Goal: Information Seeking & Learning: Learn about a topic

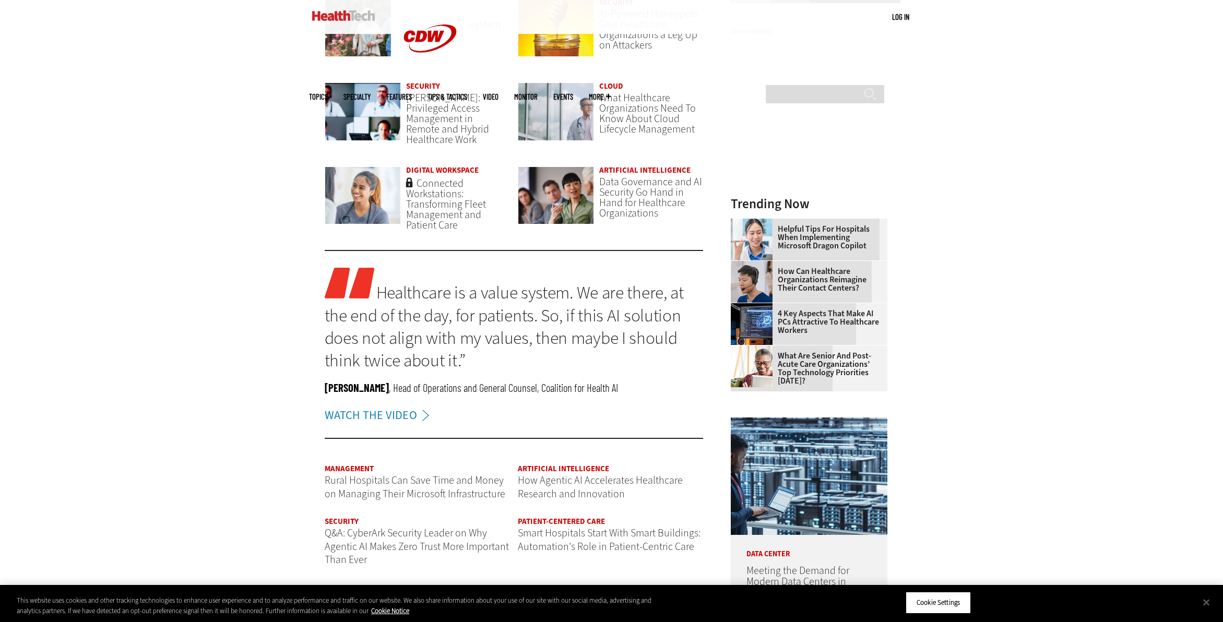
scroll to position [1166, 0]
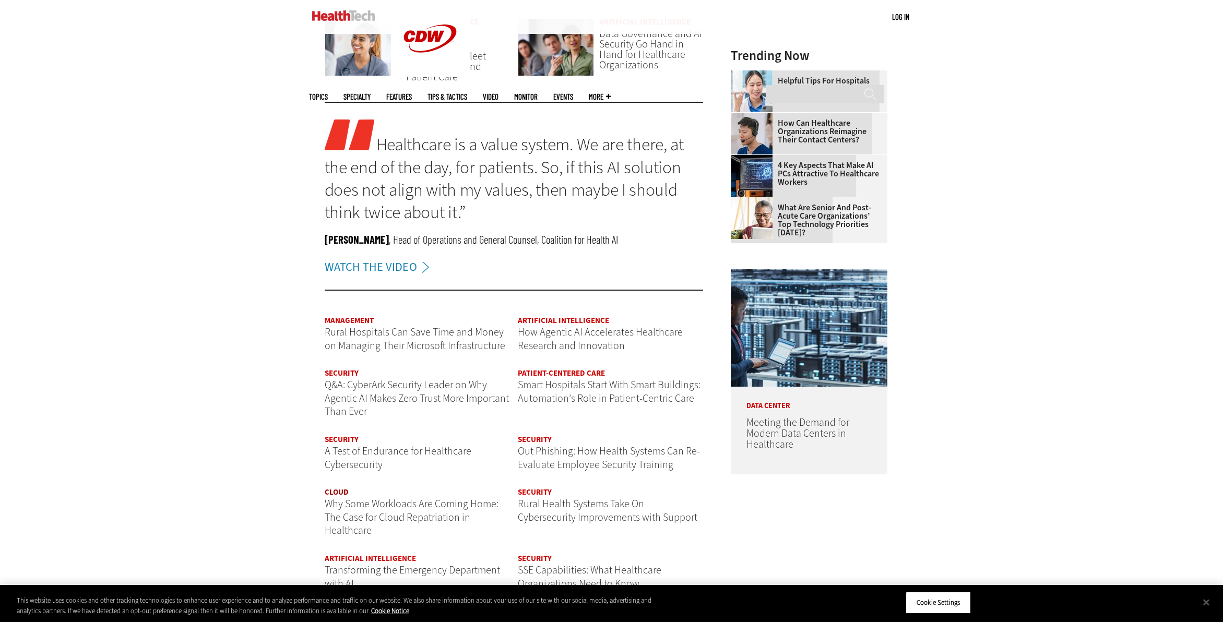
click at [333, 487] on link "Cloud" at bounding box center [337, 492] width 24 height 10
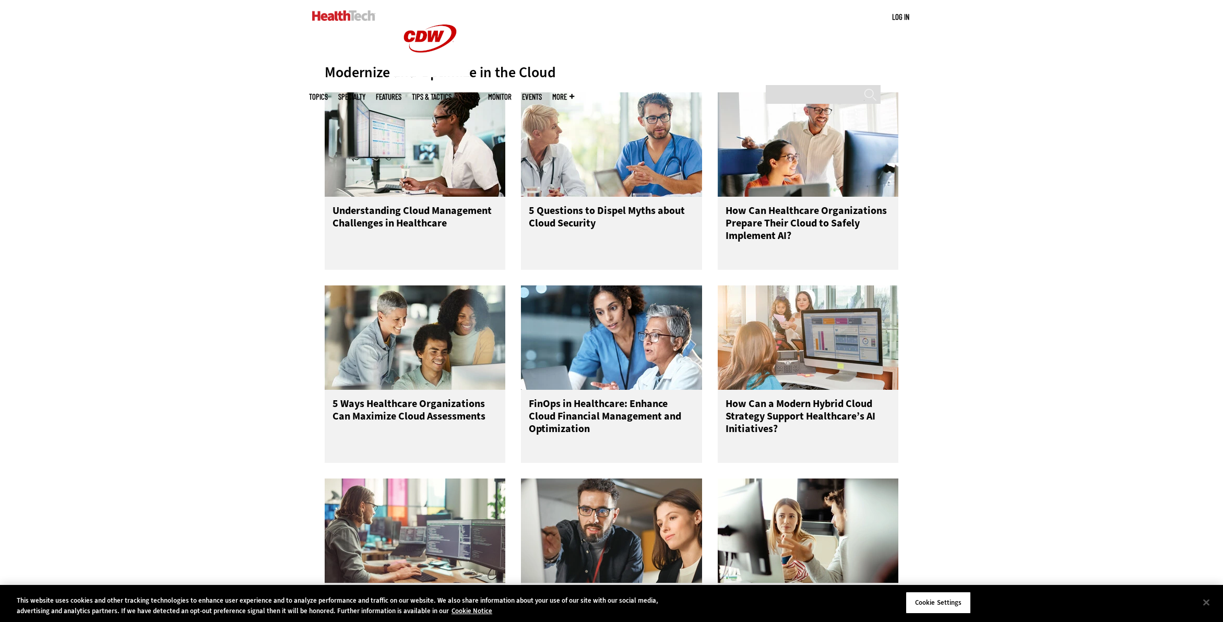
scroll to position [465, 0]
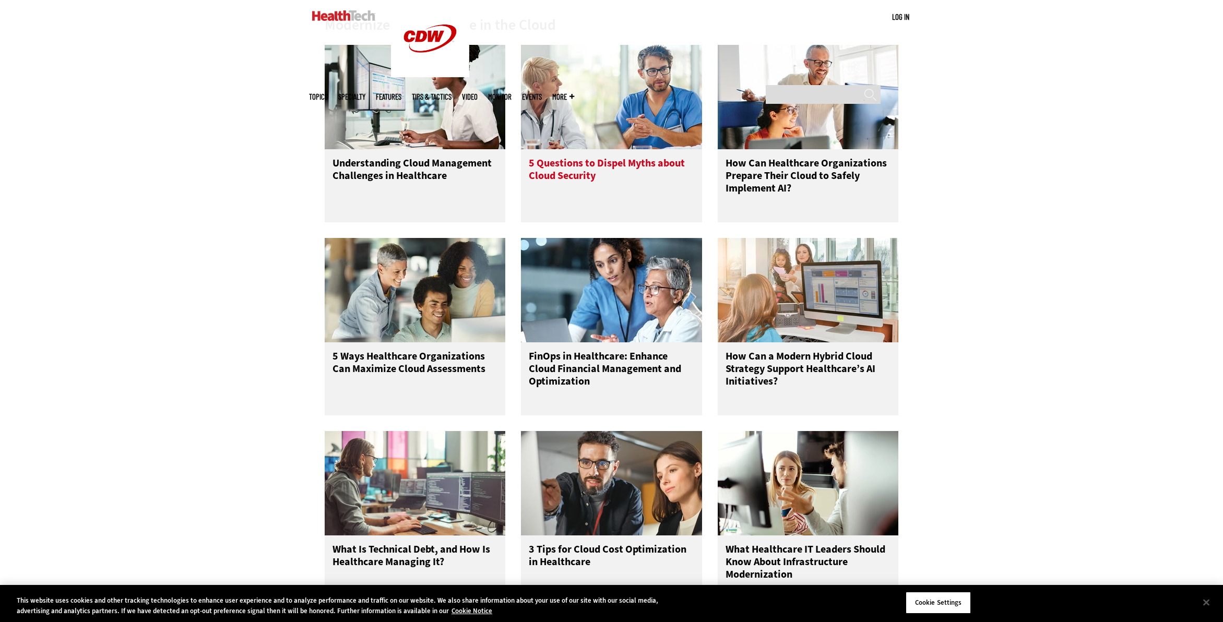
click at [614, 164] on h3 "5 Questions to Dispel Myths about Cloud Security" at bounding box center [612, 178] width 166 height 42
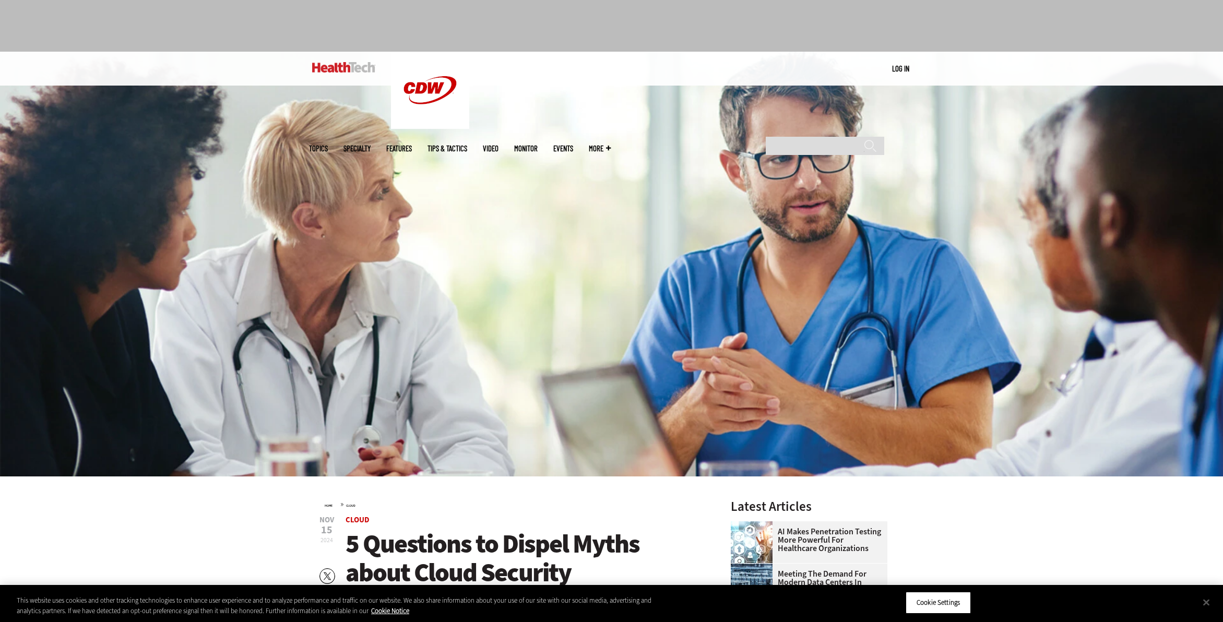
scroll to position [89, 0]
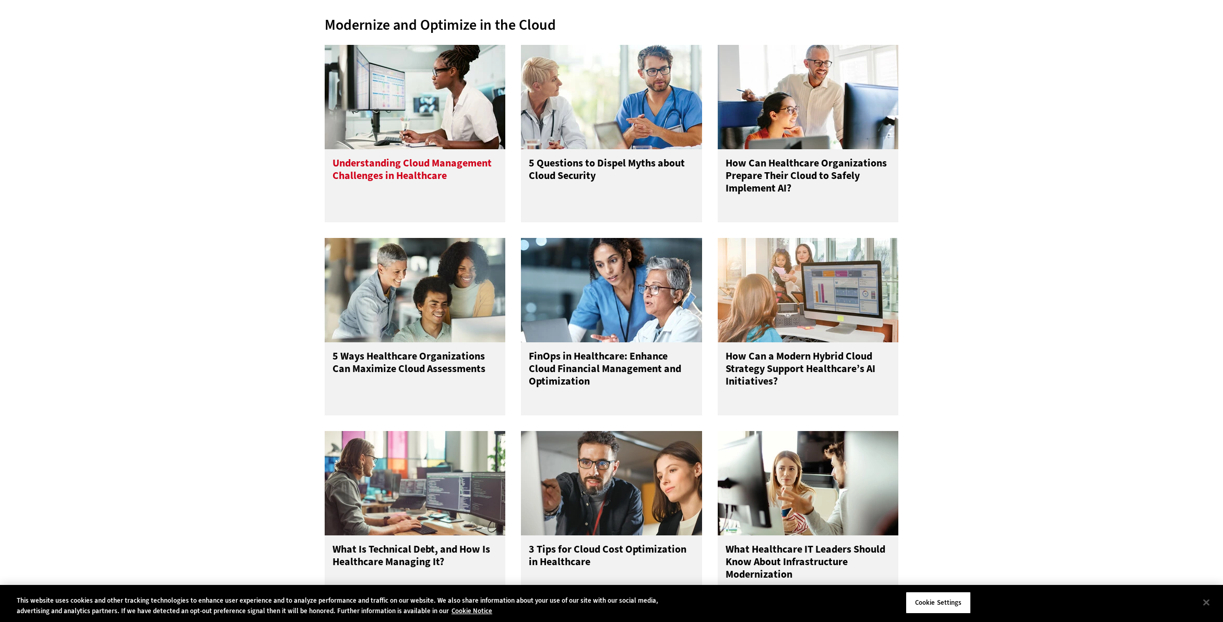
click at [381, 166] on h3 "Understanding Cloud Management Challenges in Healthcare" at bounding box center [416, 178] width 166 height 42
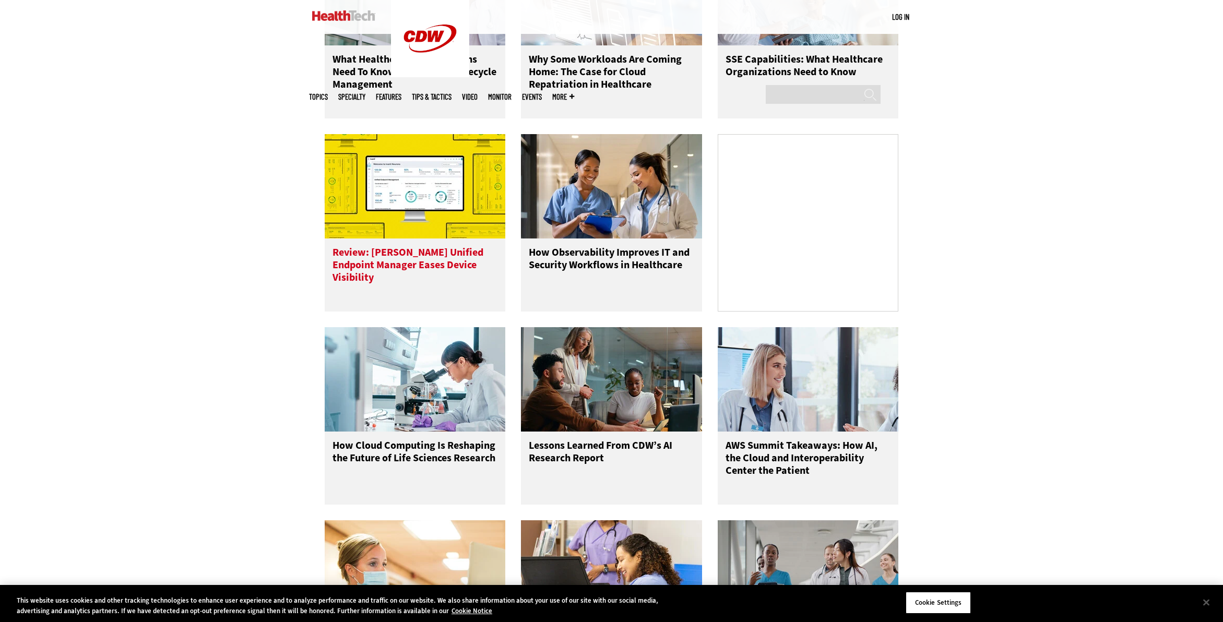
scroll to position [1669, 0]
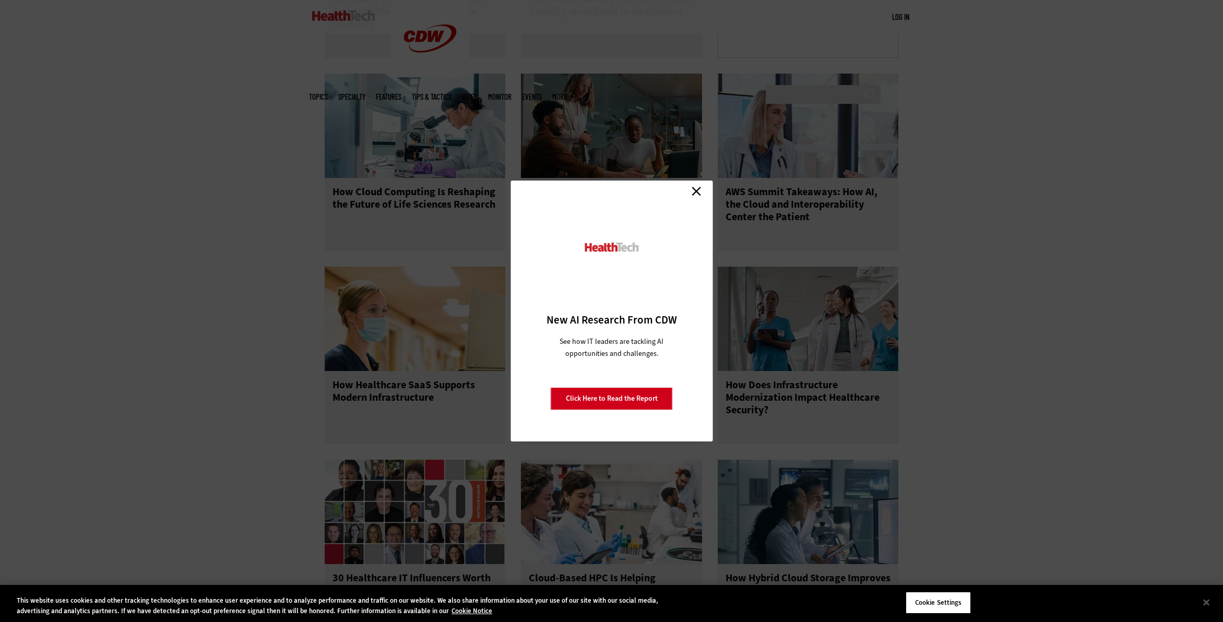
click at [700, 189] on link "Close" at bounding box center [697, 191] width 16 height 16
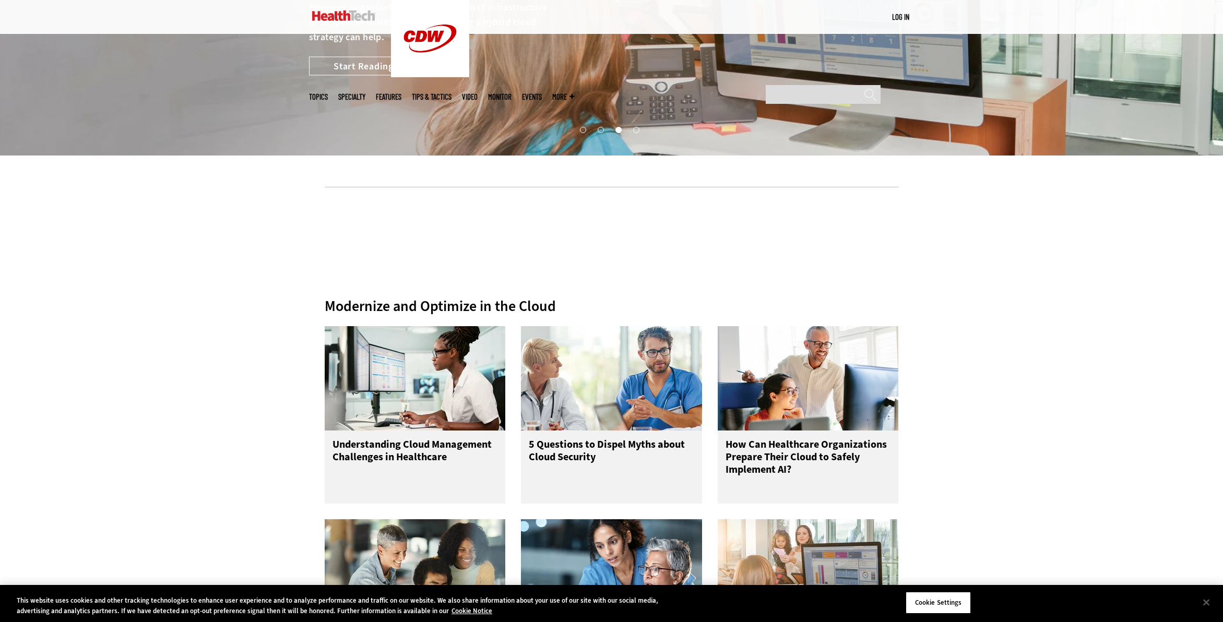
scroll to position [0, 0]
